Goal: Task Accomplishment & Management: Complete application form

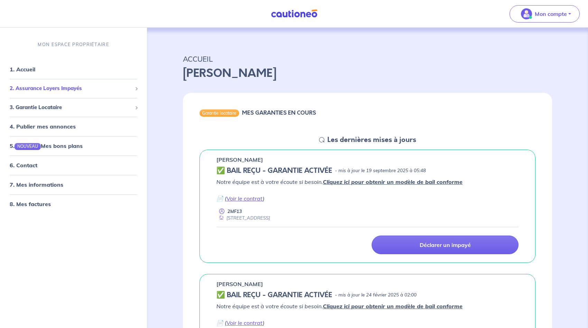
click at [81, 88] on span "2. Assurance Loyers Impayés" at bounding box center [71, 88] width 122 height 8
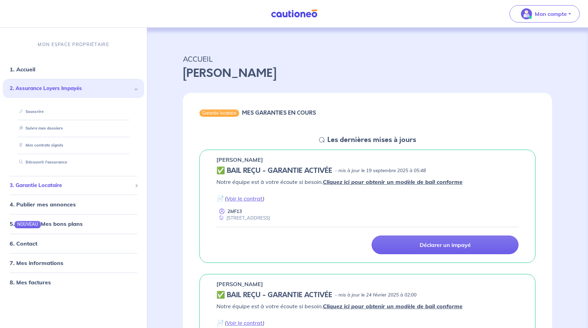
click at [52, 187] on span "3. Garantie Locataire" at bounding box center [71, 185] width 122 height 8
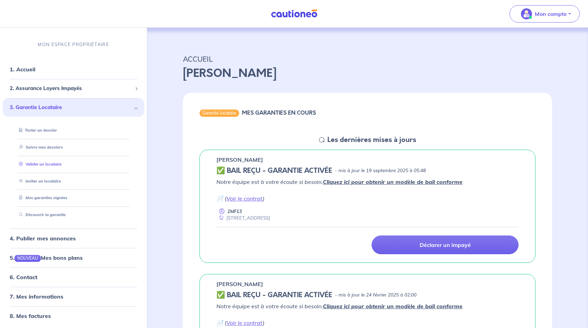
click at [59, 165] on link "Valider un locataire" at bounding box center [38, 163] width 45 height 5
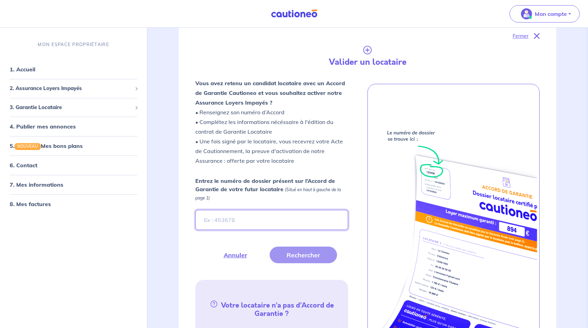
scroll to position [102, 0]
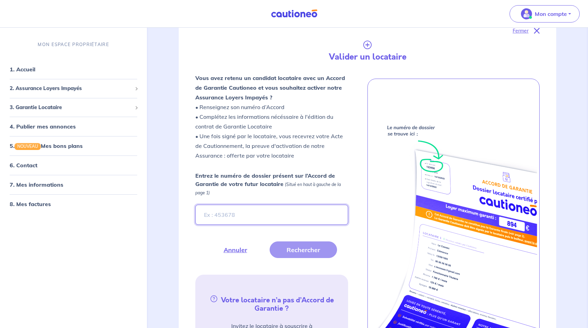
paste input "EQ16i1"
type input "EQ16i1"
click at [302, 250] on button "Rechercher" at bounding box center [303, 249] width 67 height 17
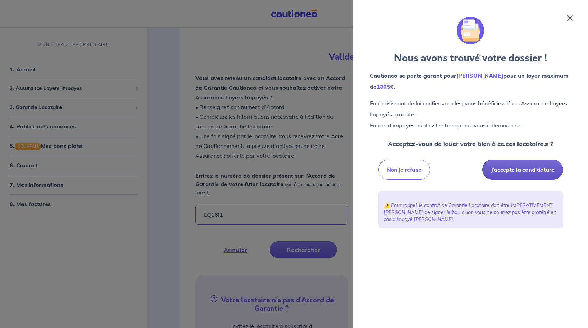
click at [512, 172] on button "J’accepte la candidature" at bounding box center [522, 169] width 81 height 20
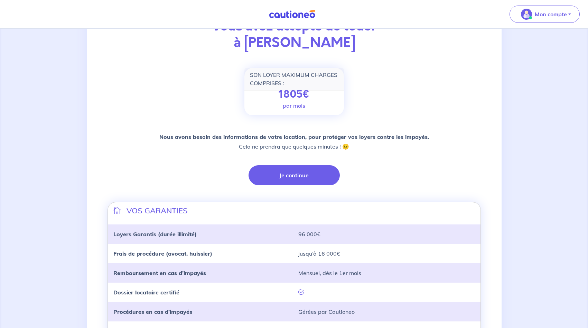
scroll to position [65, 0]
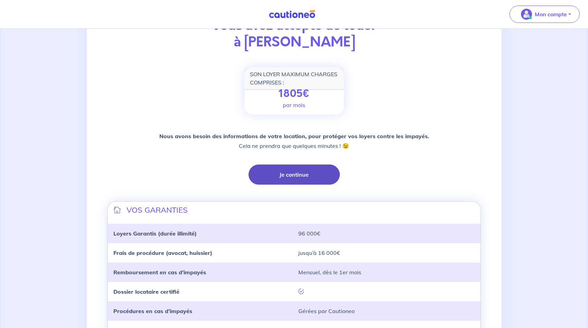
click at [276, 176] on button "Je continue" at bounding box center [294, 174] width 91 height 20
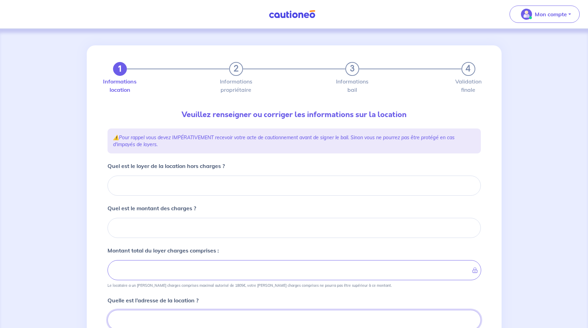
scroll to position [2, 0]
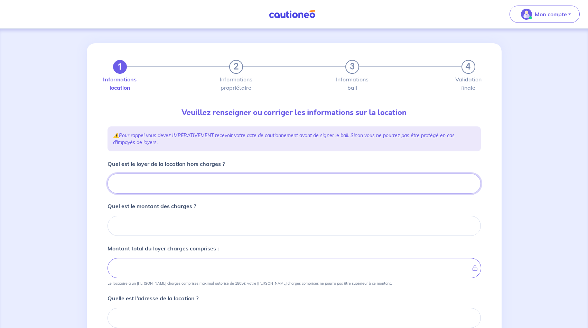
click at [224, 182] on input "Quel est le loyer de la location hors charges ?" at bounding box center [295, 183] width 374 height 20
type input "97"
type input "970"
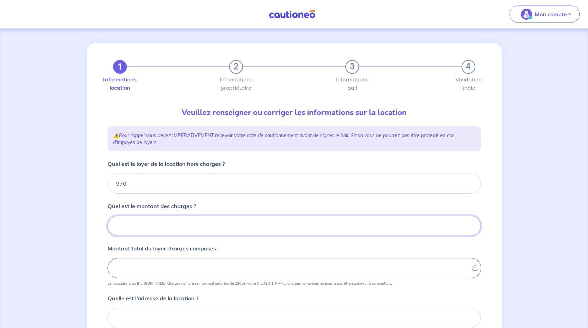
click at [210, 230] on input "Quel est le montant des charges ?" at bounding box center [295, 225] width 374 height 20
type input "15"
type input "985"
type input "150"
type input "1120"
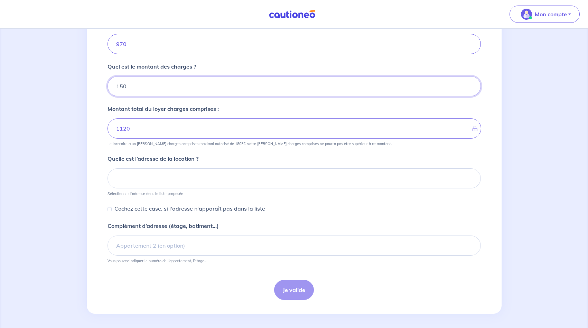
scroll to position [144, 0]
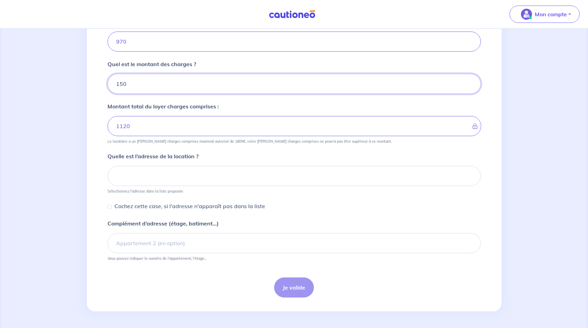
type input "150"
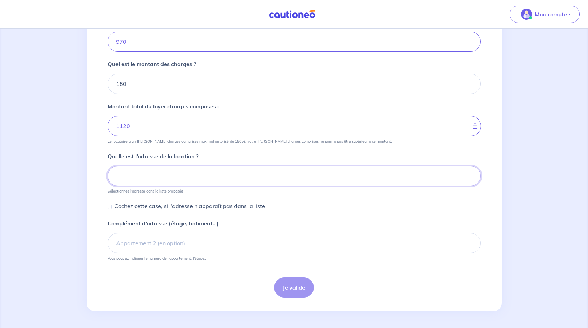
click at [202, 176] on input at bounding box center [295, 176] width 374 height 20
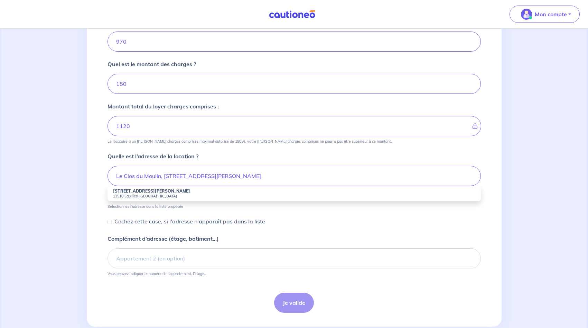
click at [158, 196] on small "13510 Éguilles, France" at bounding box center [294, 195] width 362 height 5
type input "60 Avenue du Père Sylvain Giraud, 13510 Éguilles, France"
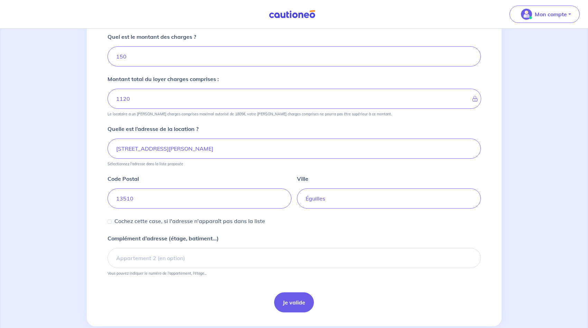
scroll to position [186, 0]
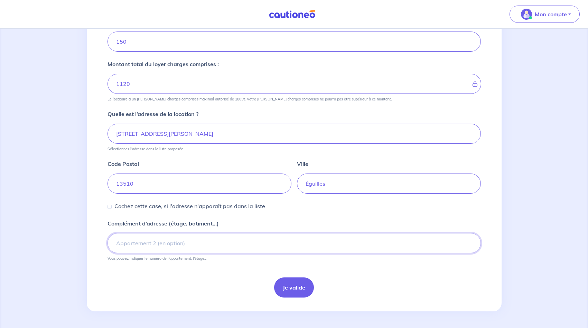
click at [171, 244] on input "Complément d’adresse (étage, batiment...)" at bounding box center [295, 243] width 374 height 20
type input "Le Clos du Moulin"
click at [294, 289] on button "Je valide" at bounding box center [294, 287] width 40 height 20
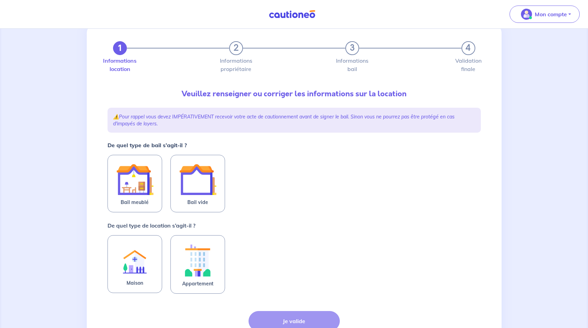
scroll to position [29, 0]
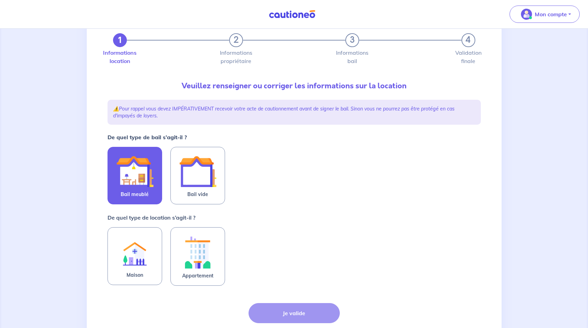
click at [124, 168] on img at bounding box center [134, 171] width 37 height 37
click at [0, 0] on input "Bail meublé" at bounding box center [0, 0] width 0 height 0
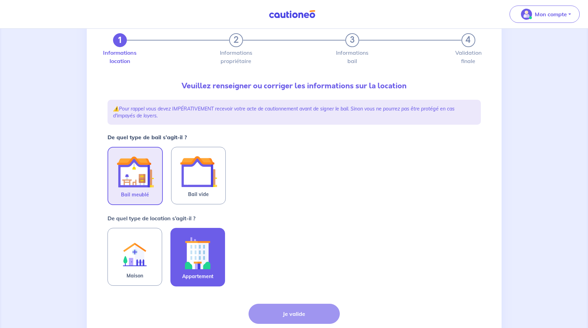
click at [196, 259] on img at bounding box center [197, 252] width 37 height 38
click at [0, 0] on input "Appartement" at bounding box center [0, 0] width 0 height 0
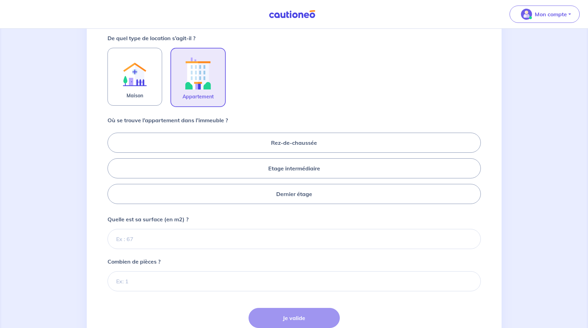
scroll to position [210, 0]
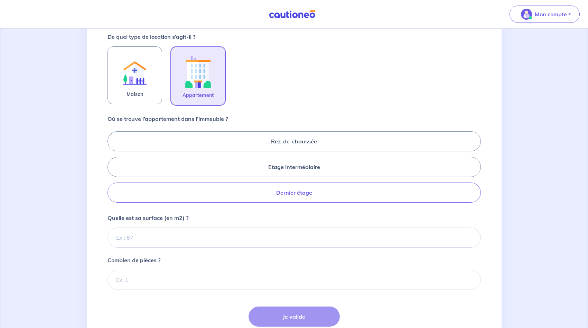
click at [300, 196] on label "Dernier étage" at bounding box center [295, 192] width 374 height 20
click at [112, 169] on input "Dernier étage" at bounding box center [110, 166] width 4 height 4
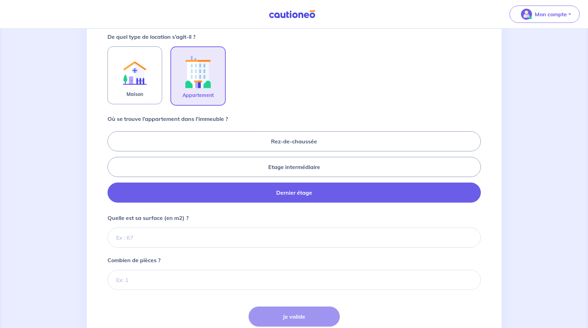
radio input "true"
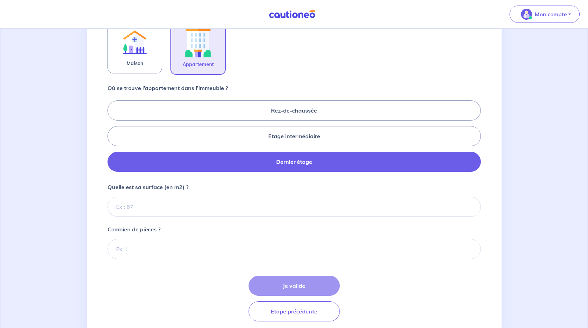
scroll to position [264, 0]
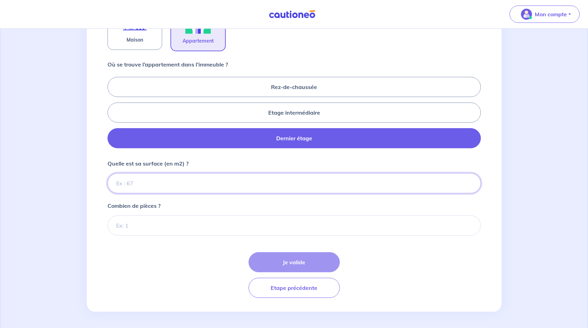
click at [149, 186] on input "Quelle est sa surface (en m2) ?" at bounding box center [295, 183] width 374 height 20
type input "65"
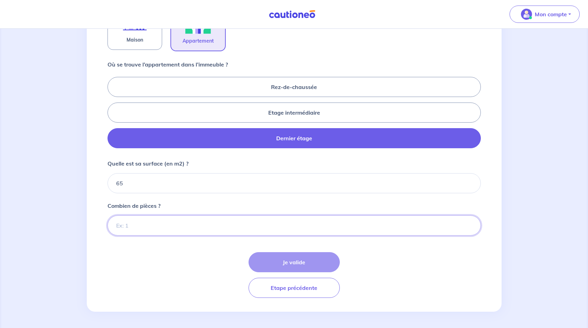
click at [217, 221] on input "Combien de pièces ?" at bounding box center [295, 225] width 374 height 20
type input "2"
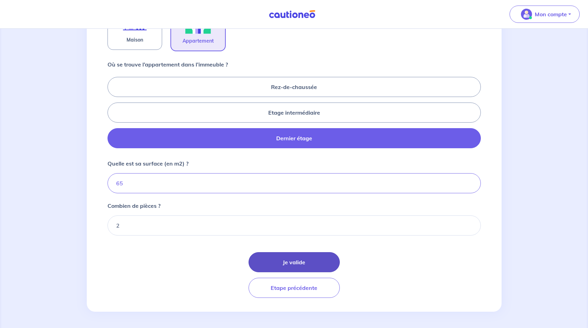
click at [286, 260] on button "Je valide" at bounding box center [294, 262] width 91 height 20
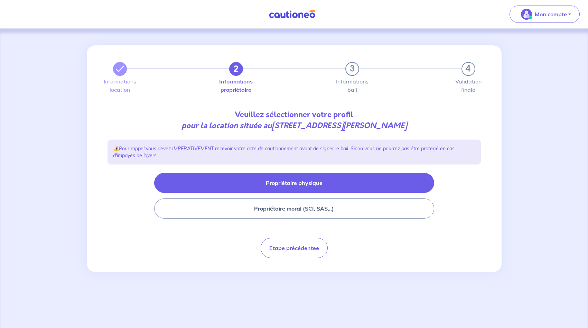
click at [275, 186] on button "Propriétaire physique" at bounding box center [294, 183] width 280 height 20
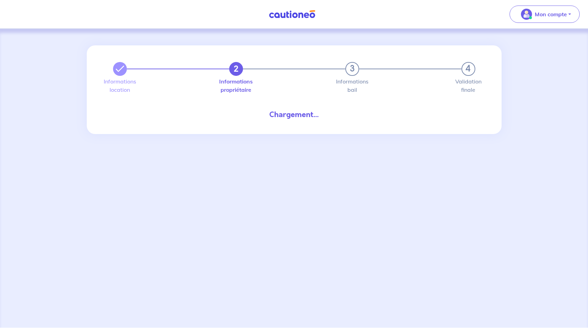
select select "FR"
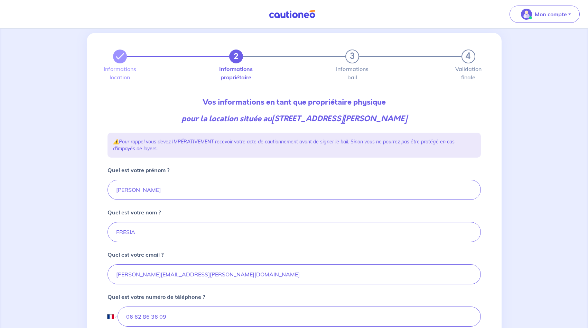
scroll to position [12, 0]
drag, startPoint x: 142, startPoint y: 189, endPoint x: 83, endPoint y: 185, distance: 59.6
click at [83, 185] on div "2 3 4 Informations location Informations propriétaire Informations bail Validat…" at bounding box center [294, 294] width 588 height 554
type input "Mireille"
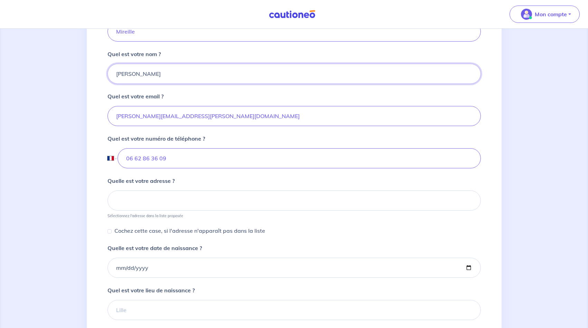
scroll to position [192, 0]
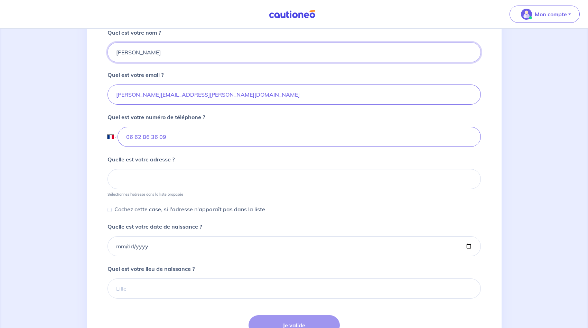
type input "FROSINI FRESIA"
click at [149, 177] on input at bounding box center [295, 179] width 374 height 20
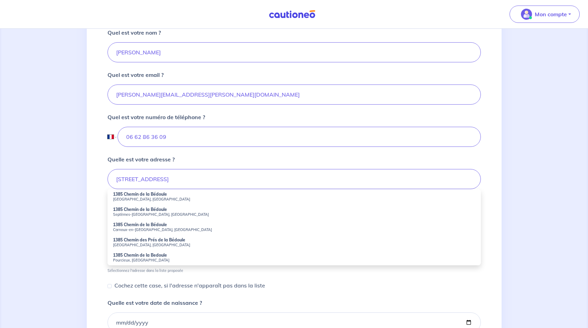
click at [142, 196] on small "Aix-en-Provence, France" at bounding box center [294, 198] width 362 height 5
type input "1385 Chemin de la Bédoule, Aix-en-Provence, France"
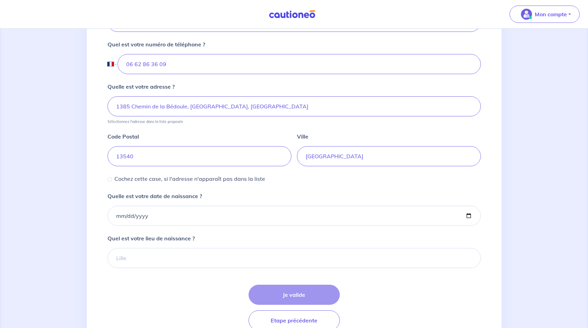
scroll to position [270, 0]
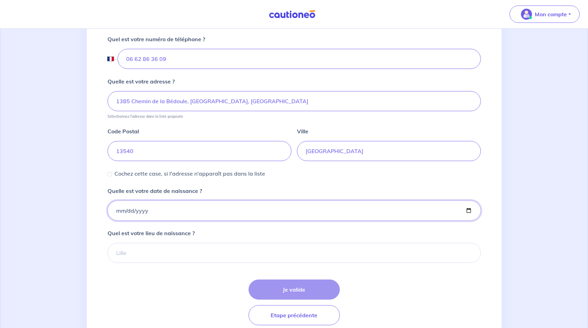
click at [155, 211] on input "Quelle est votre date de naissance ?" at bounding box center [295, 210] width 374 height 20
type input "0190-08-28"
type input "1950-08-28"
click at [159, 249] on input "Quel est votre lieu de naissance ?" at bounding box center [295, 252] width 374 height 20
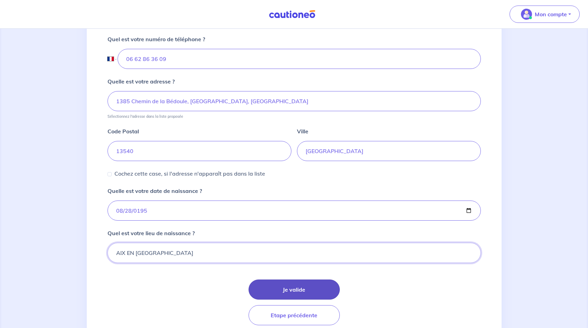
type input "AIX EN PROVENCE"
click at [290, 292] on button "Je valide" at bounding box center [294, 289] width 91 height 20
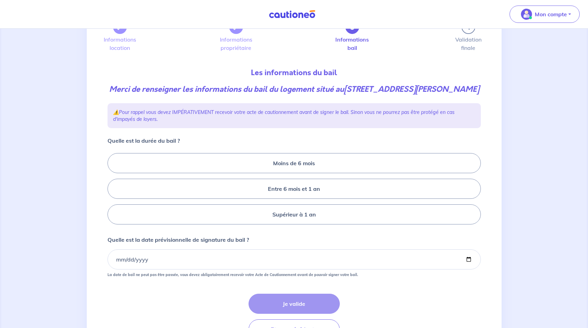
scroll to position [45, 0]
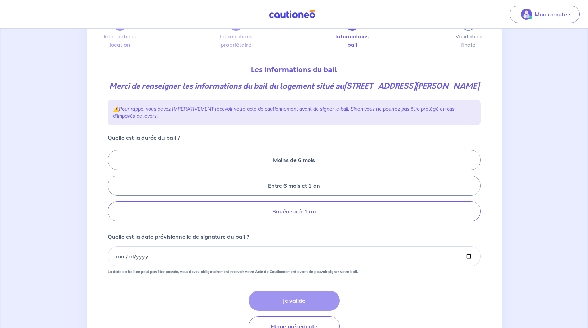
click at [295, 220] on label "Supérieur à 1 an" at bounding box center [295, 211] width 374 height 20
click at [112, 188] on input "Supérieur à 1 an" at bounding box center [110, 185] width 4 height 4
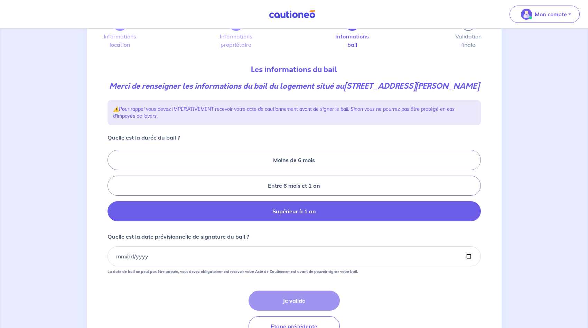
radio input "true"
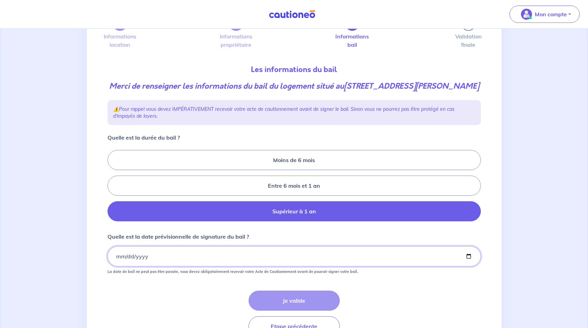
click at [156, 266] on input "Quelle est la date prévisionnelle de signature du bail ?" at bounding box center [295, 256] width 374 height 20
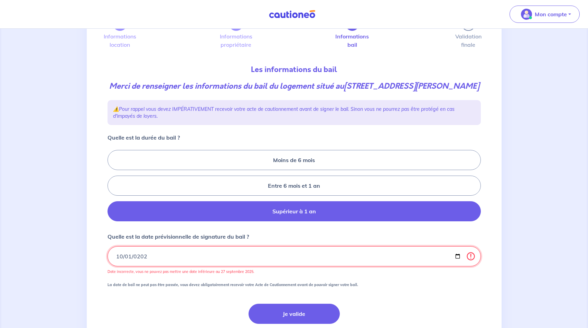
type input "2025-10-01"
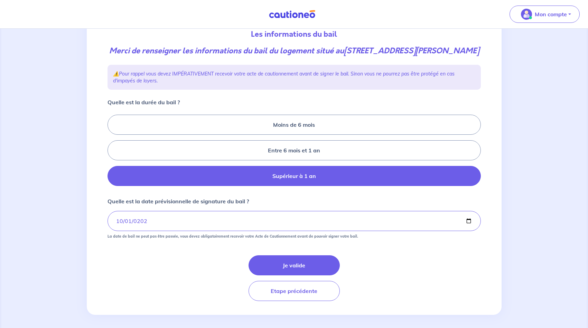
scroll to position [88, 0]
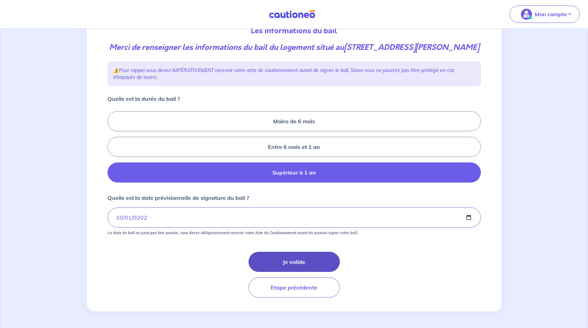
click at [291, 271] on button "Je valide" at bounding box center [294, 261] width 91 height 20
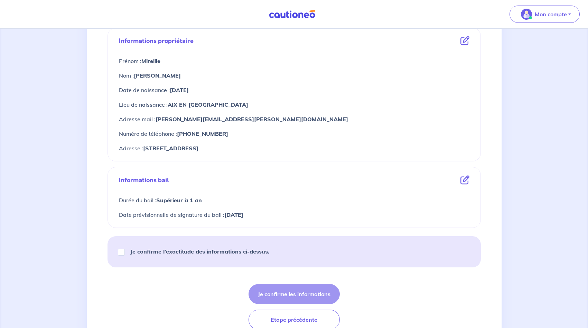
scroll to position [268, 0]
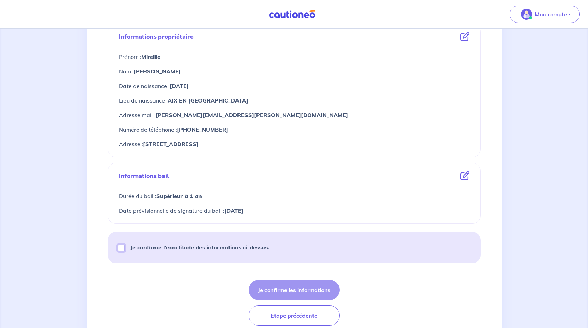
click at [122, 247] on input "Je confirme l’exactitude des informations ci-dessus." at bounding box center [121, 247] width 7 height 7
checkbox input "true"
click at [309, 291] on button "Je confirme les informations" at bounding box center [294, 289] width 91 height 20
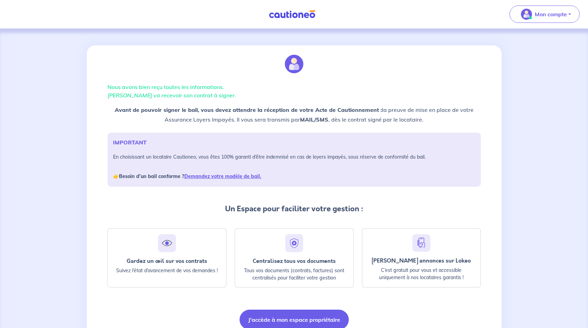
scroll to position [32, 0]
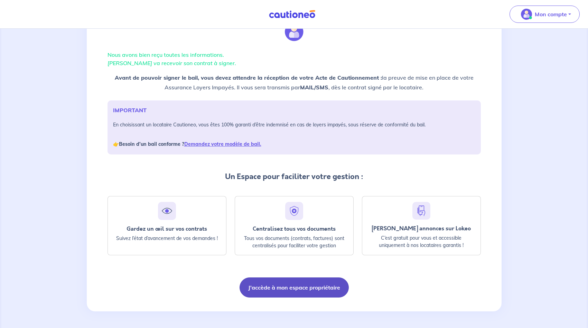
click at [292, 291] on button "J'accède à mon espace propriétaire" at bounding box center [294, 287] width 109 height 20
